Goal: Information Seeking & Learning: Learn about a topic

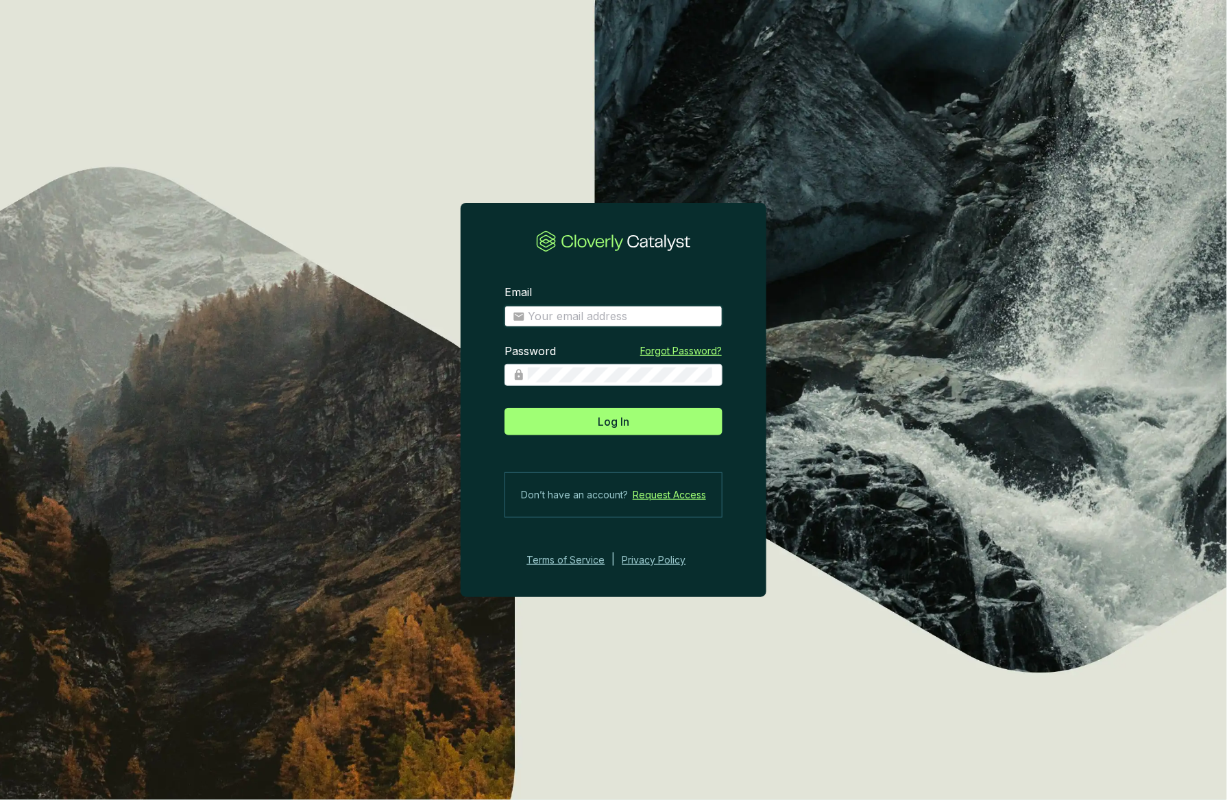
type input "josee@grogenics.eco"
click at [625, 432] on button "Log In" at bounding box center [614, 421] width 218 height 27
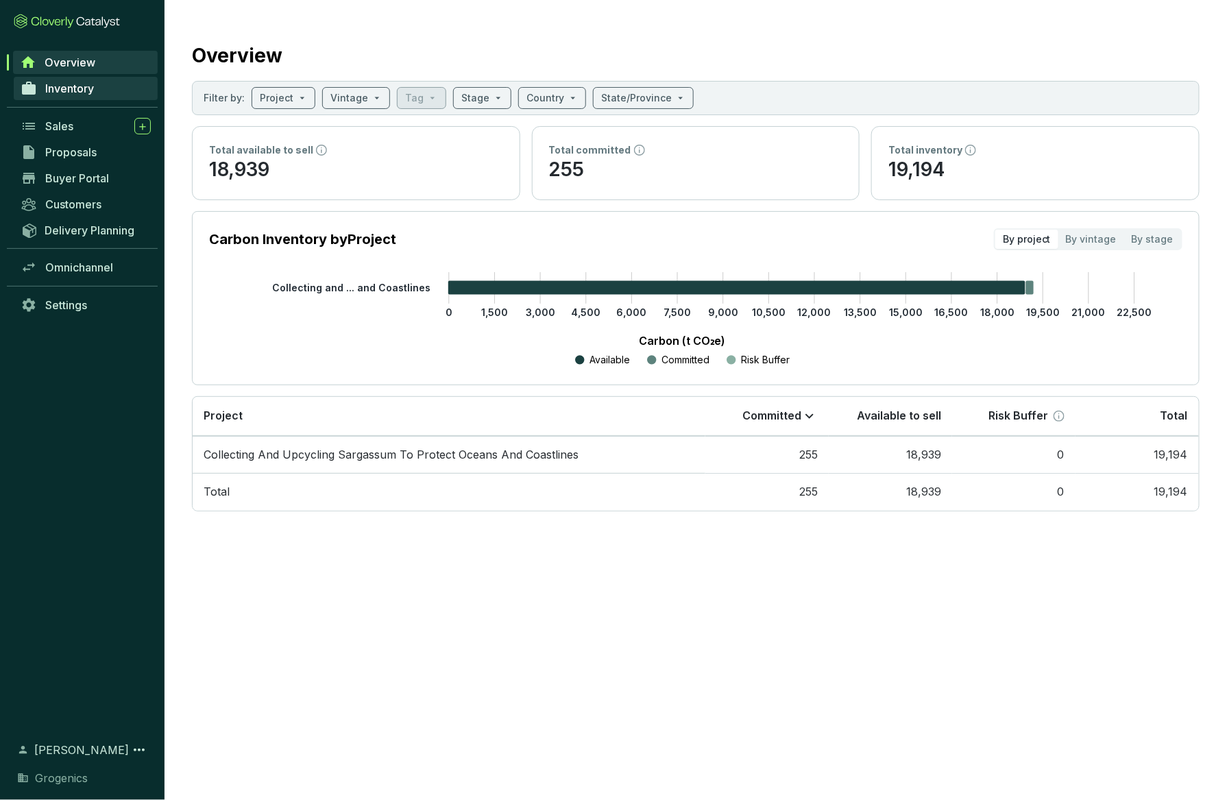
click at [83, 92] on span "Inventory" at bounding box center [69, 89] width 49 height 14
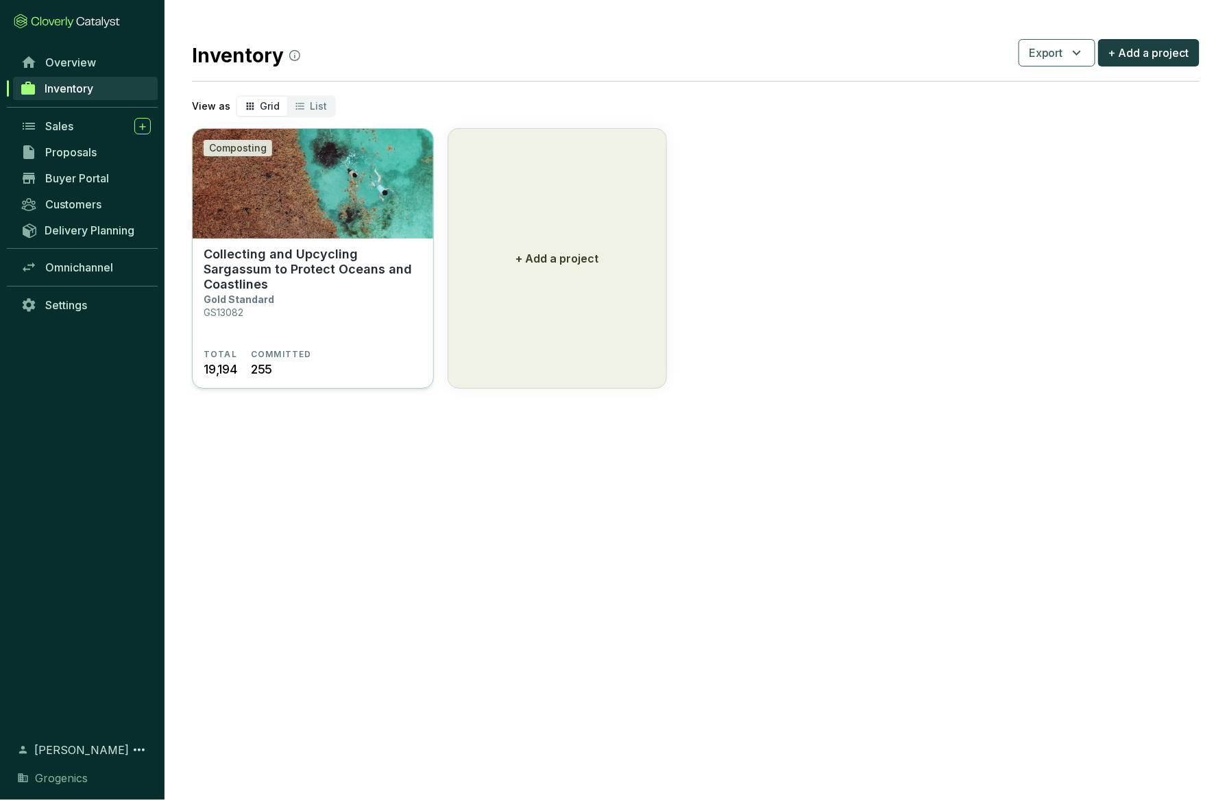
click at [305, 232] on img at bounding box center [313, 184] width 241 height 110
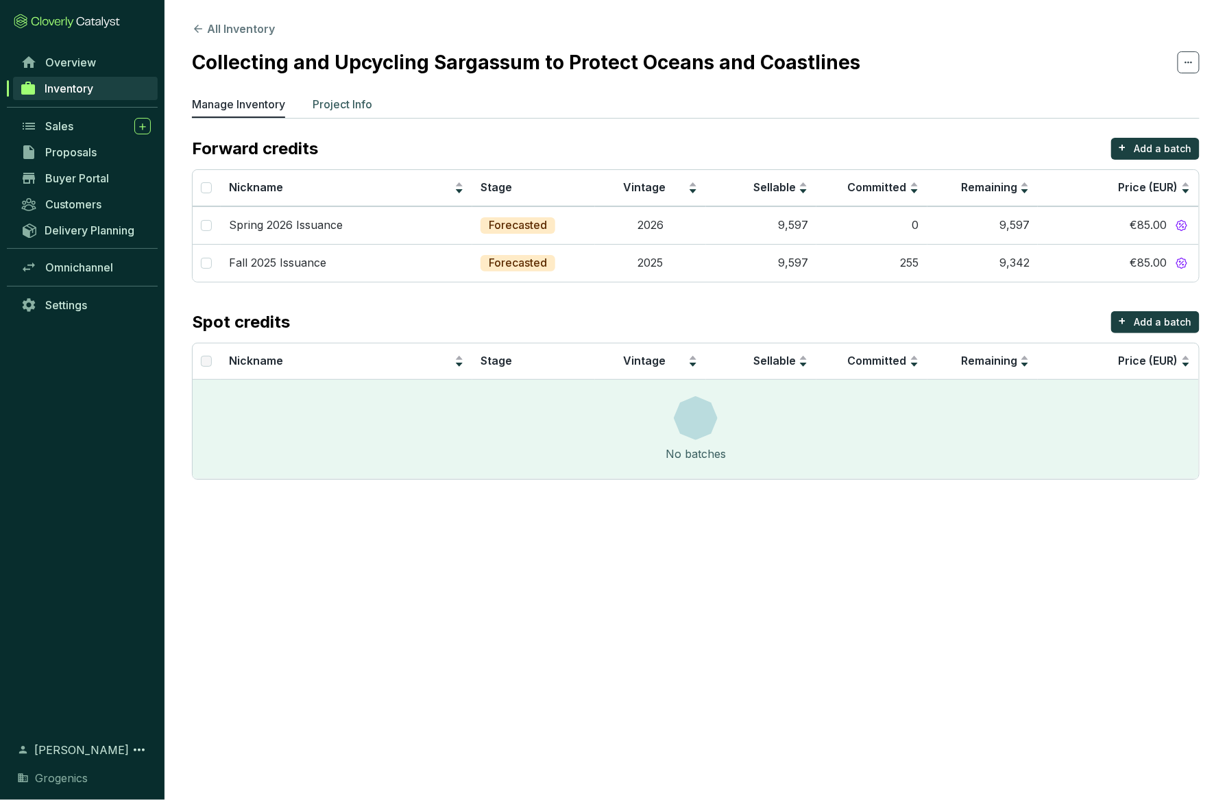
click at [350, 106] on p "Project Info" at bounding box center [343, 104] width 60 height 16
